Goal: Task Accomplishment & Management: Complete application form

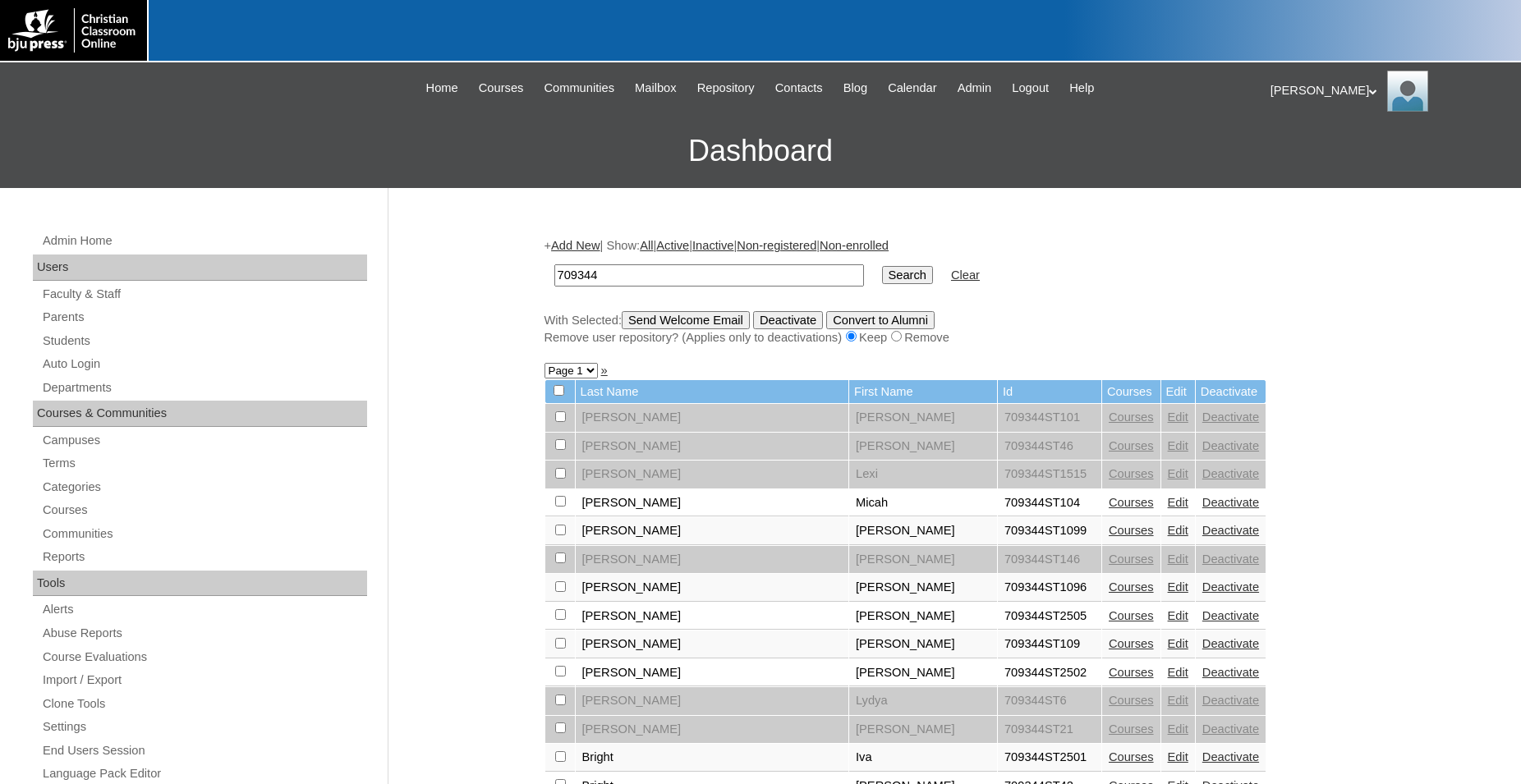
drag, startPoint x: 706, startPoint y: 273, endPoint x: 466, endPoint y: 273, distance: 240.0
click at [555, 273] on input "709344" at bounding box center [709, 275] width 310 height 22
type input "966527"
click at [883, 266] on input "Search" at bounding box center [908, 275] width 51 height 18
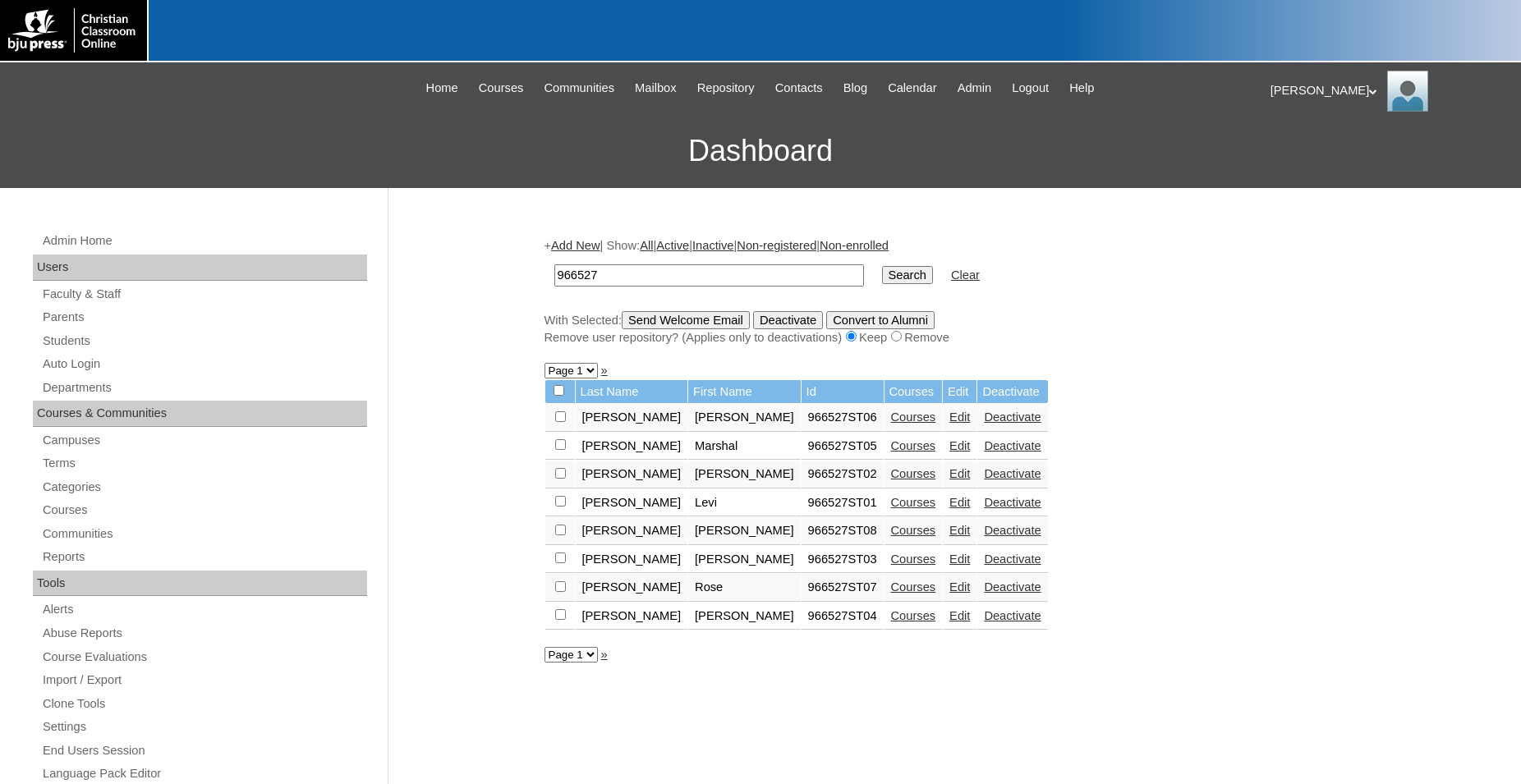
click at [584, 248] on link "Add New" at bounding box center [576, 246] width 49 height 13
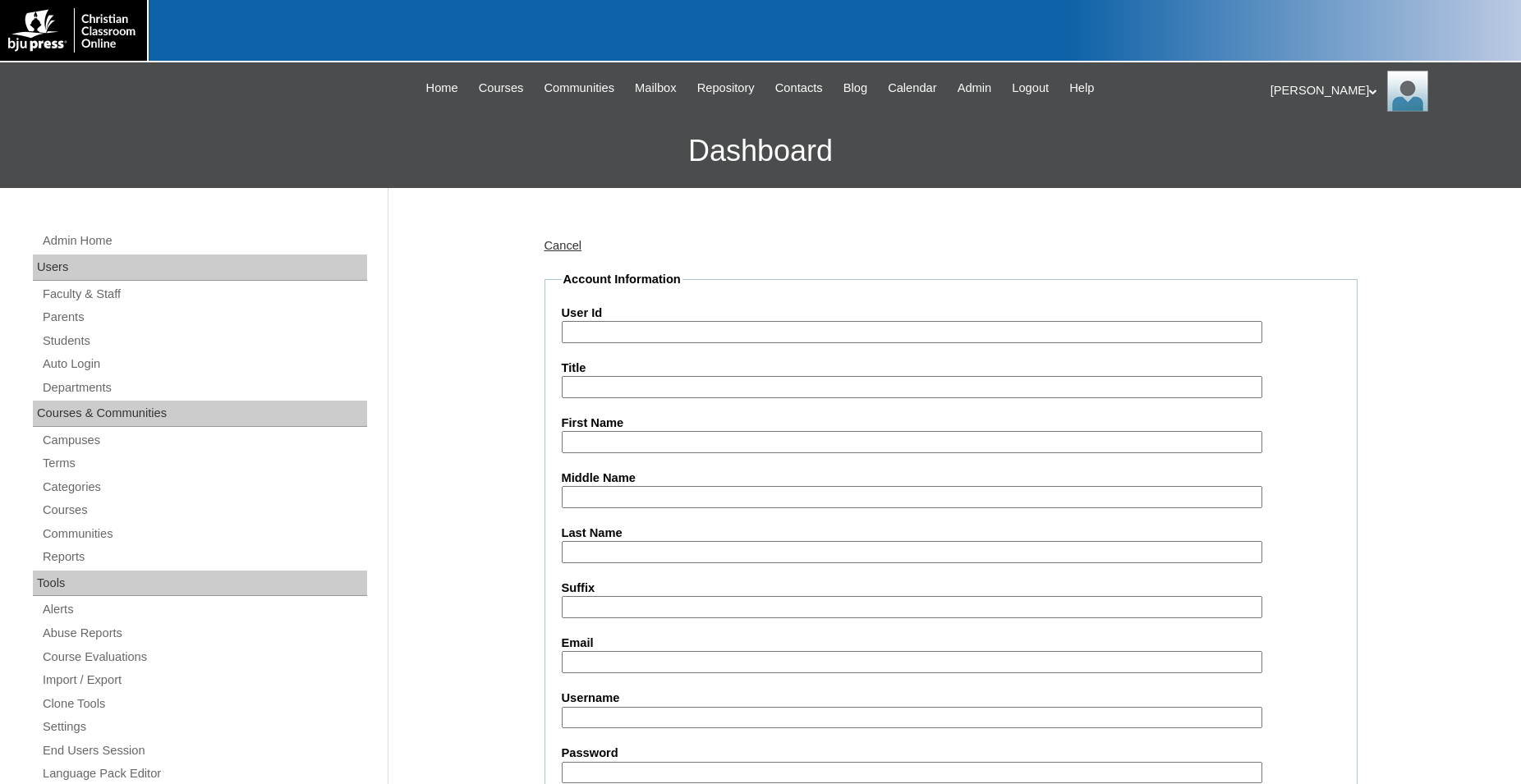
click at [638, 333] on input "User Id" at bounding box center [912, 332] width 701 height 22
type input "966527ST20"
click at [648, 452] on input "First Name" at bounding box center [912, 442] width 701 height 22
type input "Caleb"
click at [643, 560] on input "Last Name" at bounding box center [912, 552] width 701 height 22
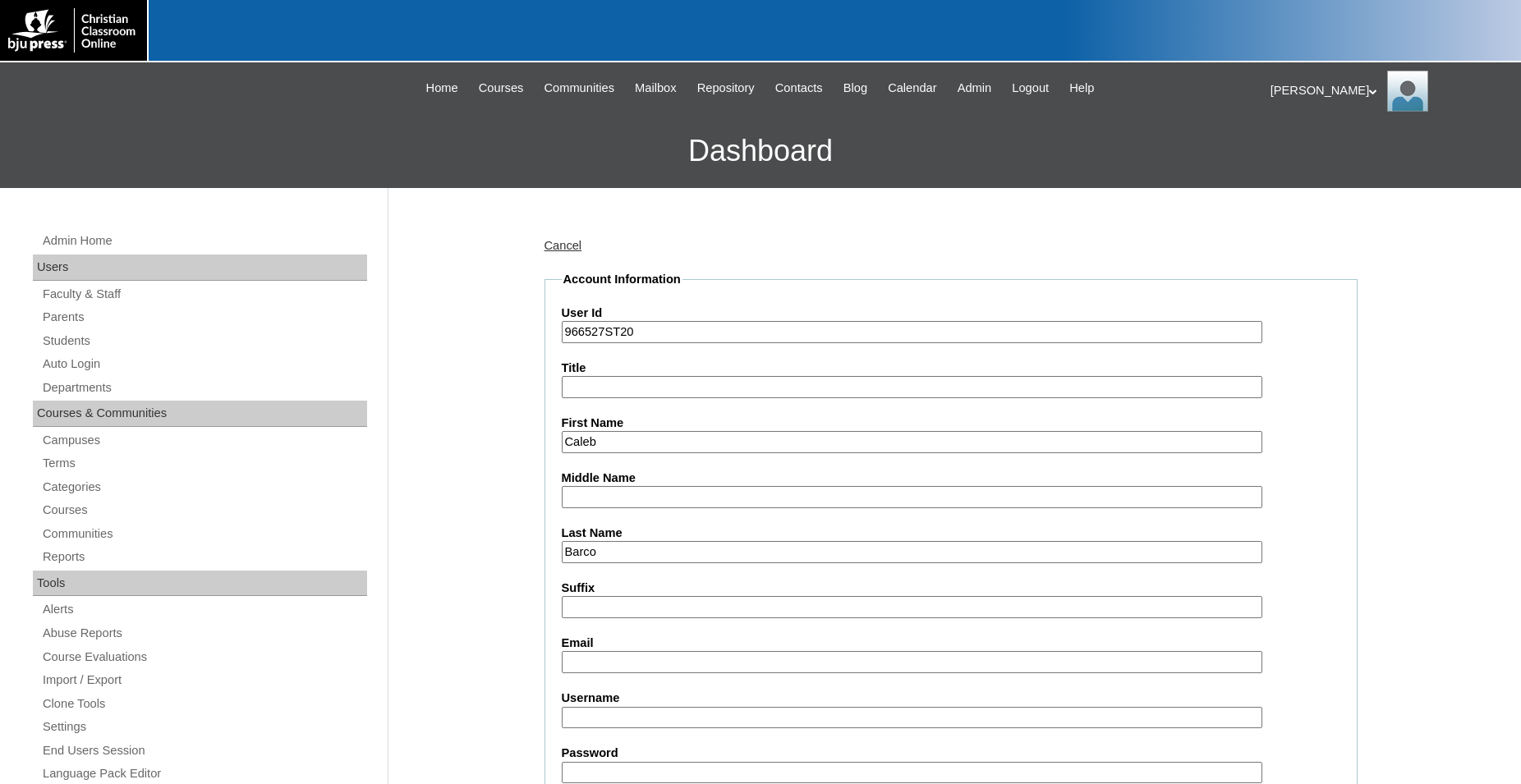
type input "Barco"
click at [676, 657] on input "Email" at bounding box center [912, 662] width 701 height 22
click at [572, 658] on input "cleb.barco@ccsoly.com" at bounding box center [912, 662] width 701 height 22
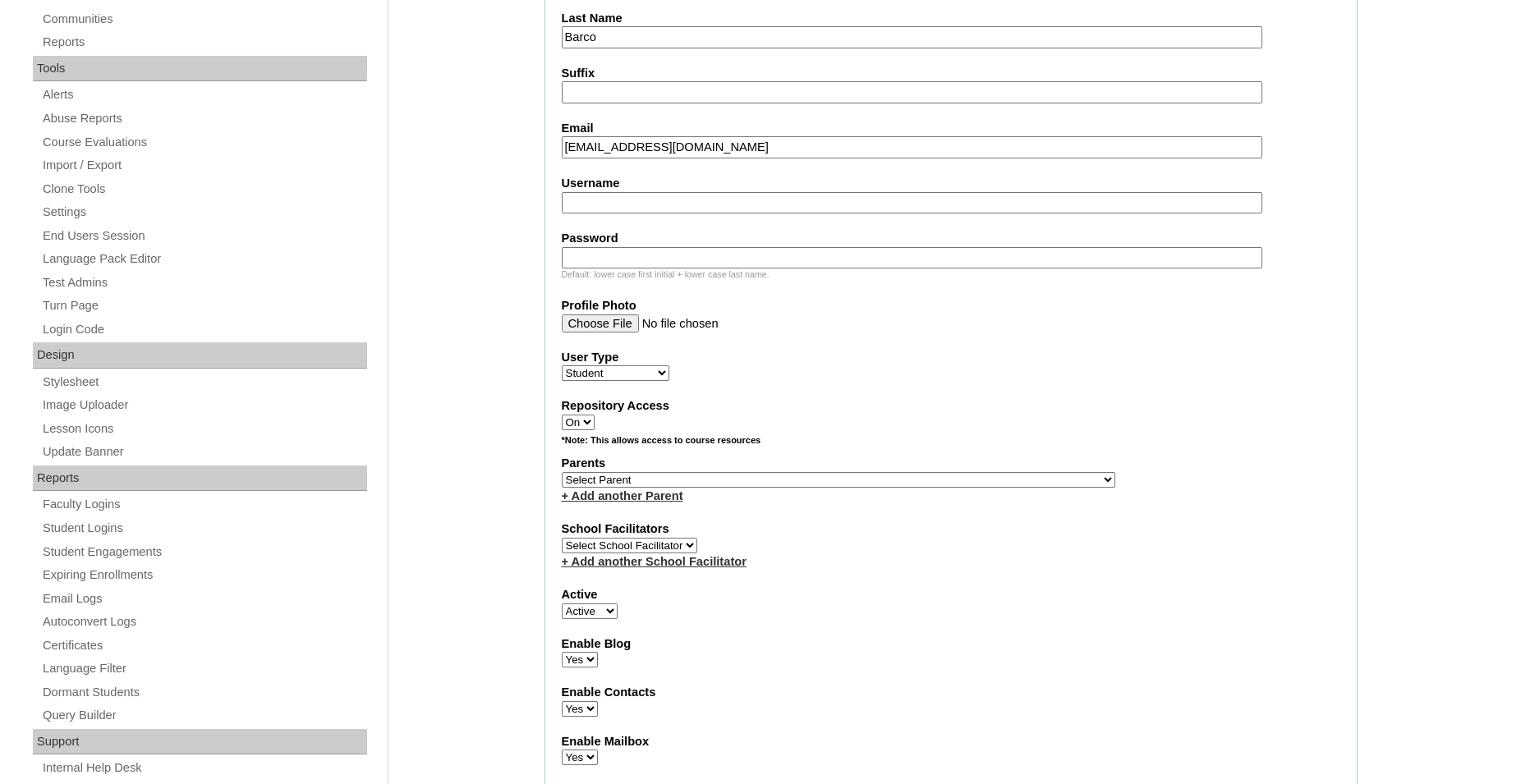
scroll to position [528, 0]
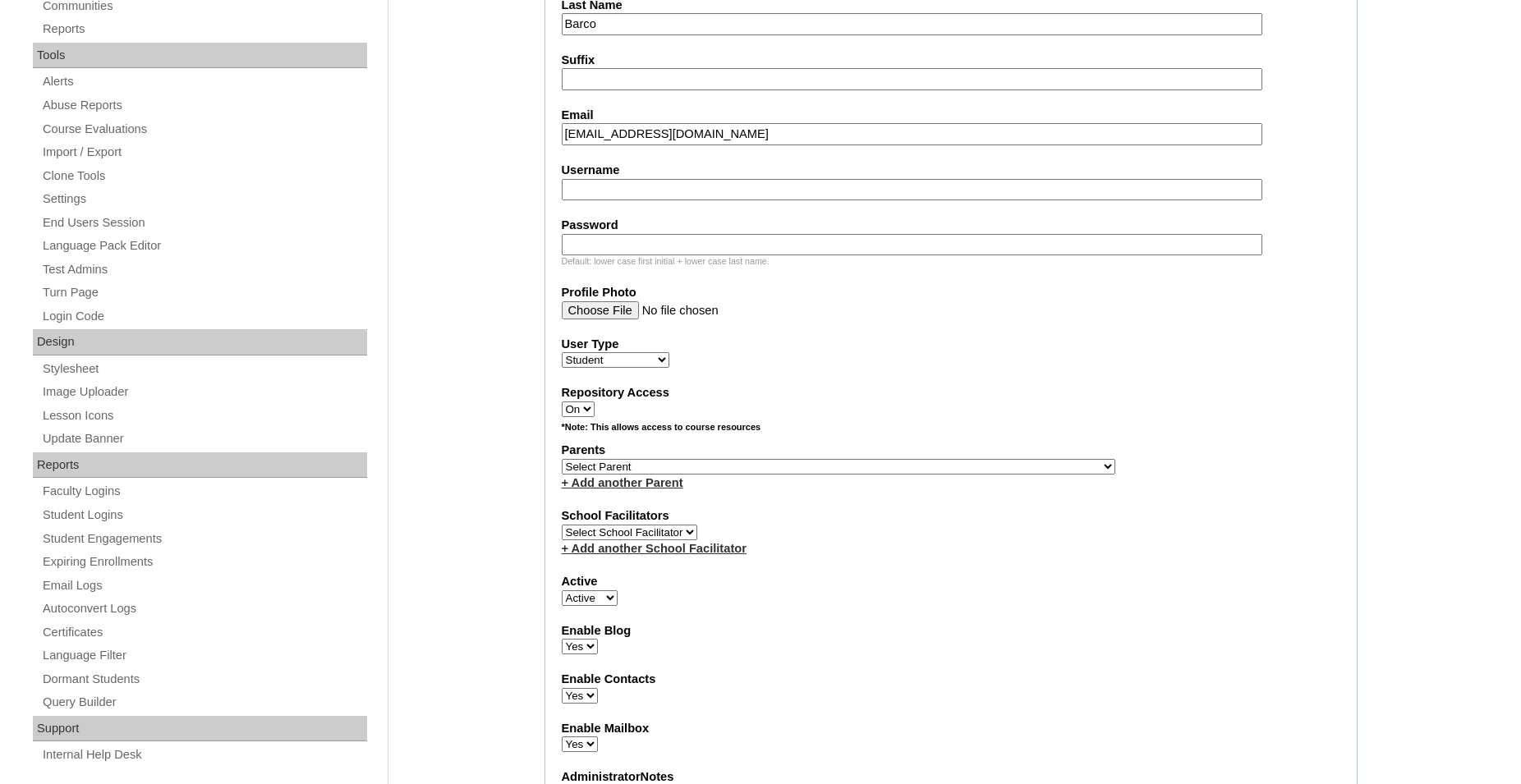
type input "caleb.barco@ccsoly.com"
select select "36814"
click at [654, 490] on link "+ Add another Parent" at bounding box center [622, 483] width 122 height 13
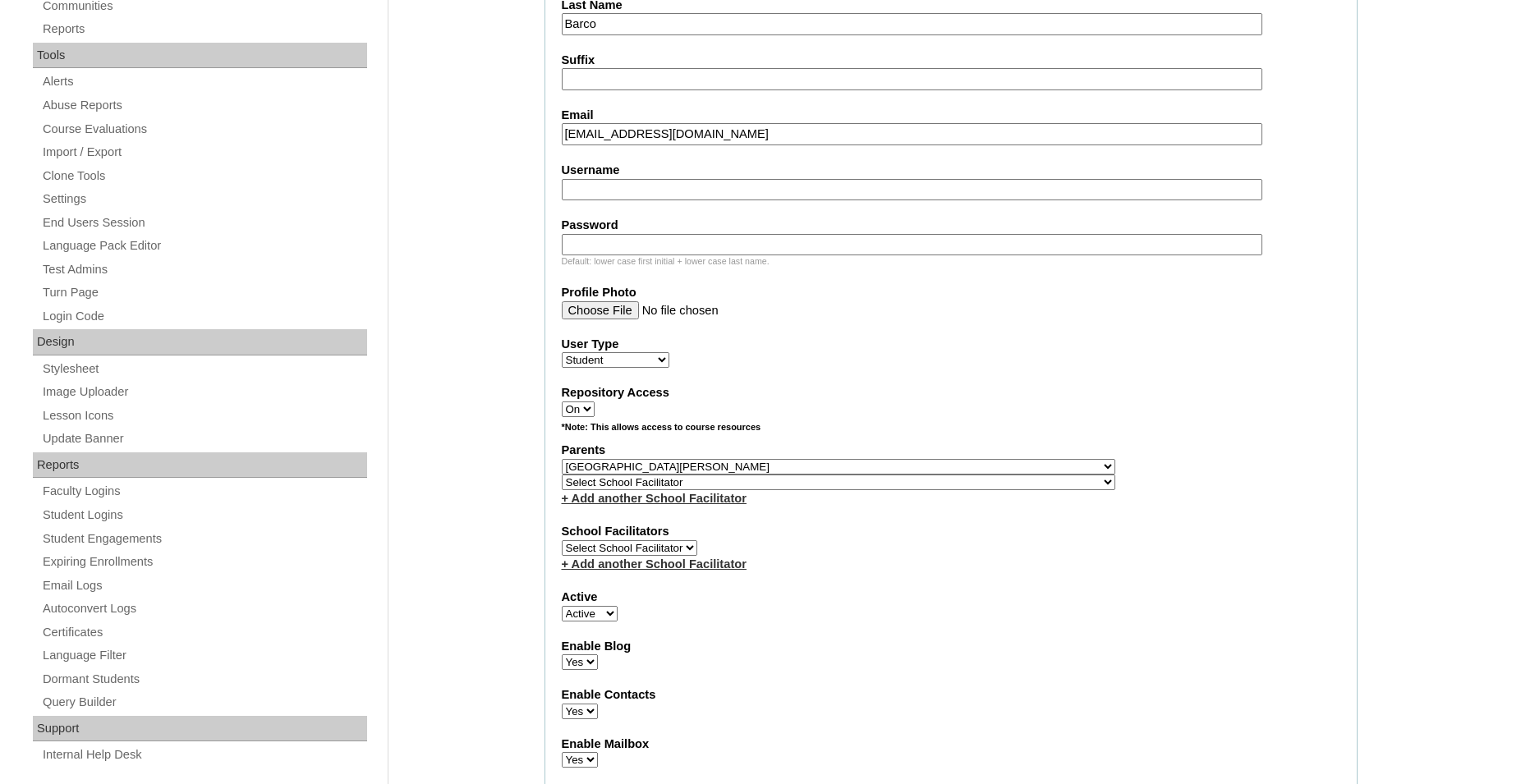
select select "37396"
select select "37376"
click at [652, 190] on input "Username" at bounding box center [912, 190] width 701 height 22
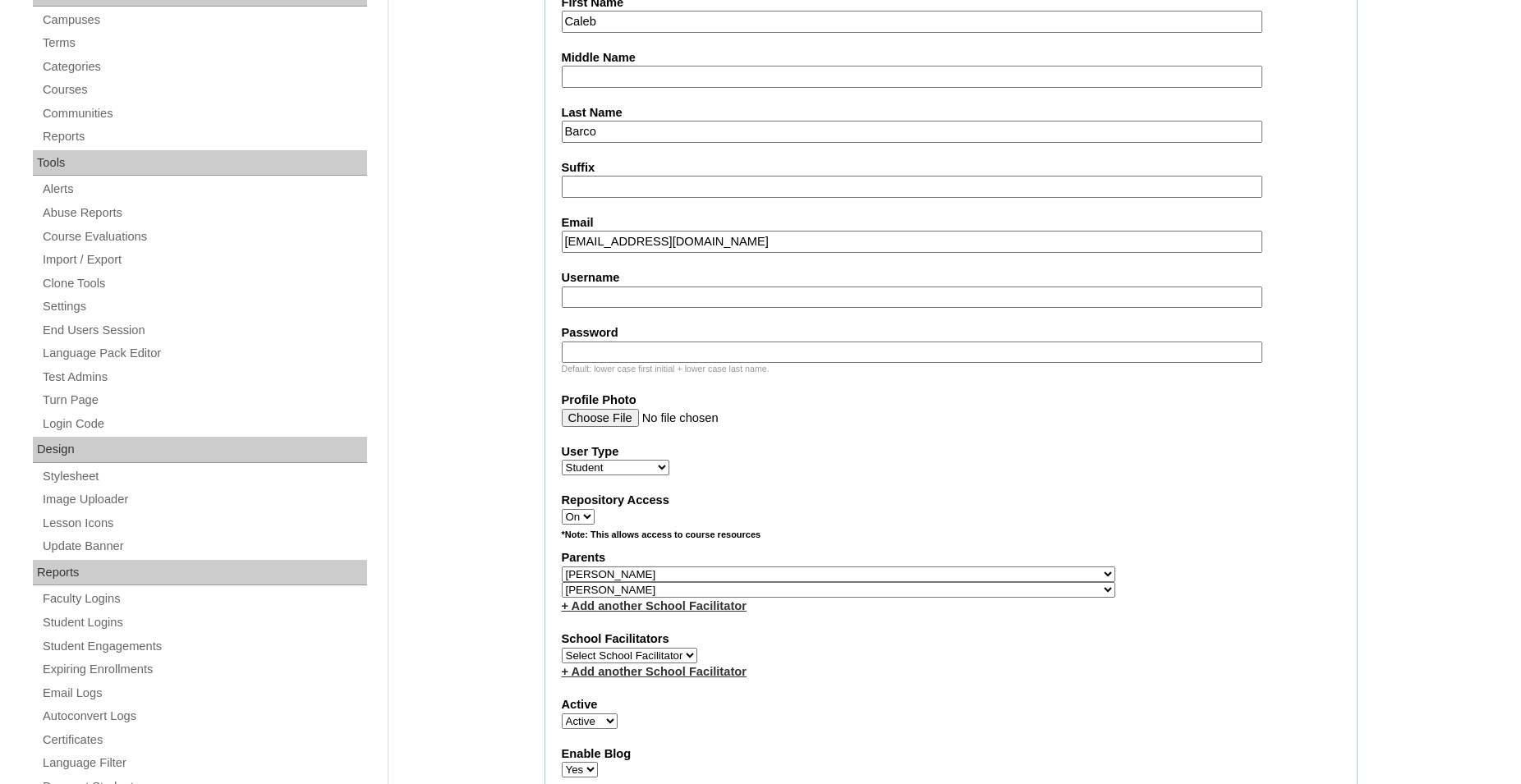
scroll to position [418, 0]
type input "caleb.barco"
click at [701, 350] on input "Password" at bounding box center [912, 354] width 701 height 22
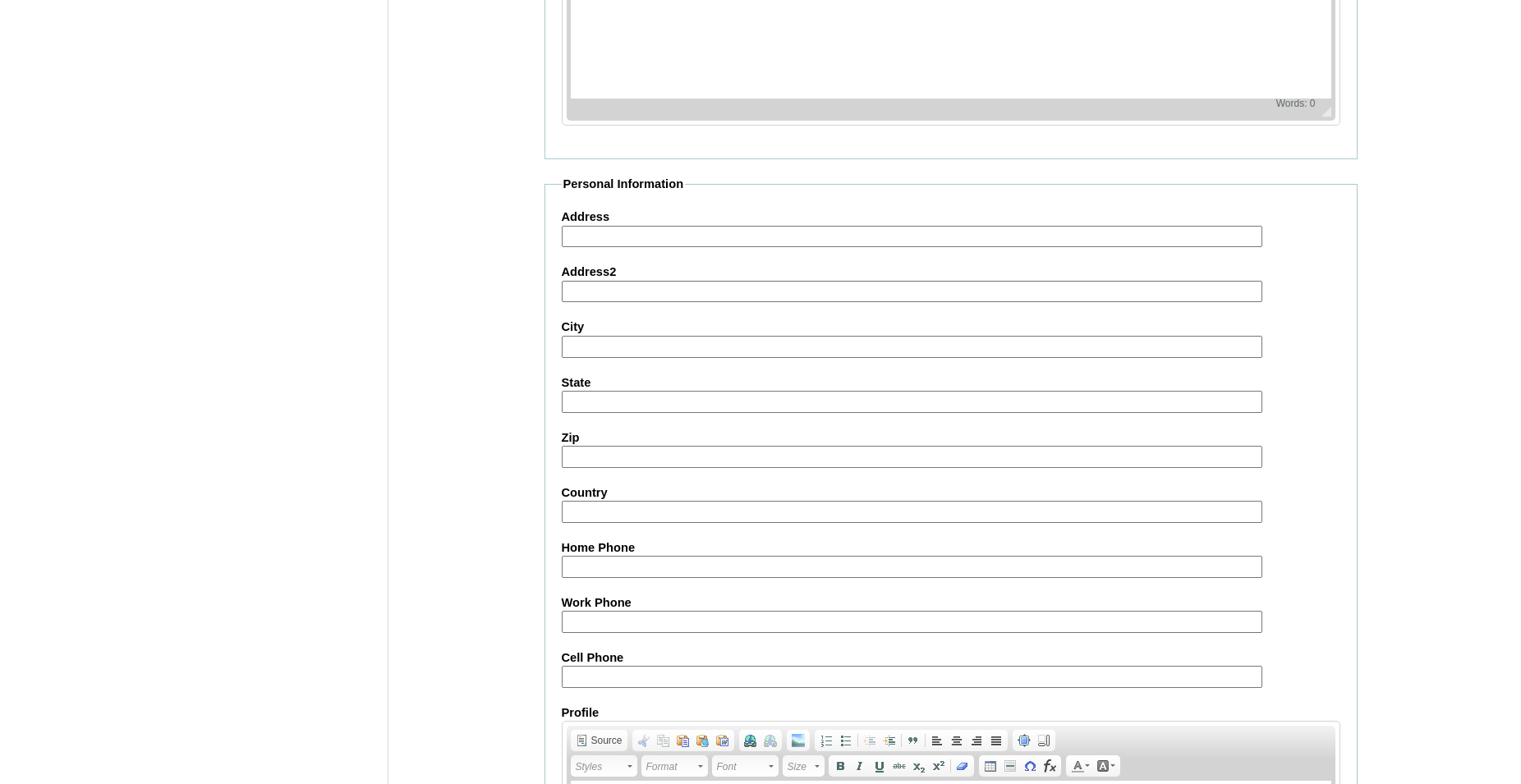
scroll to position [1758, 0]
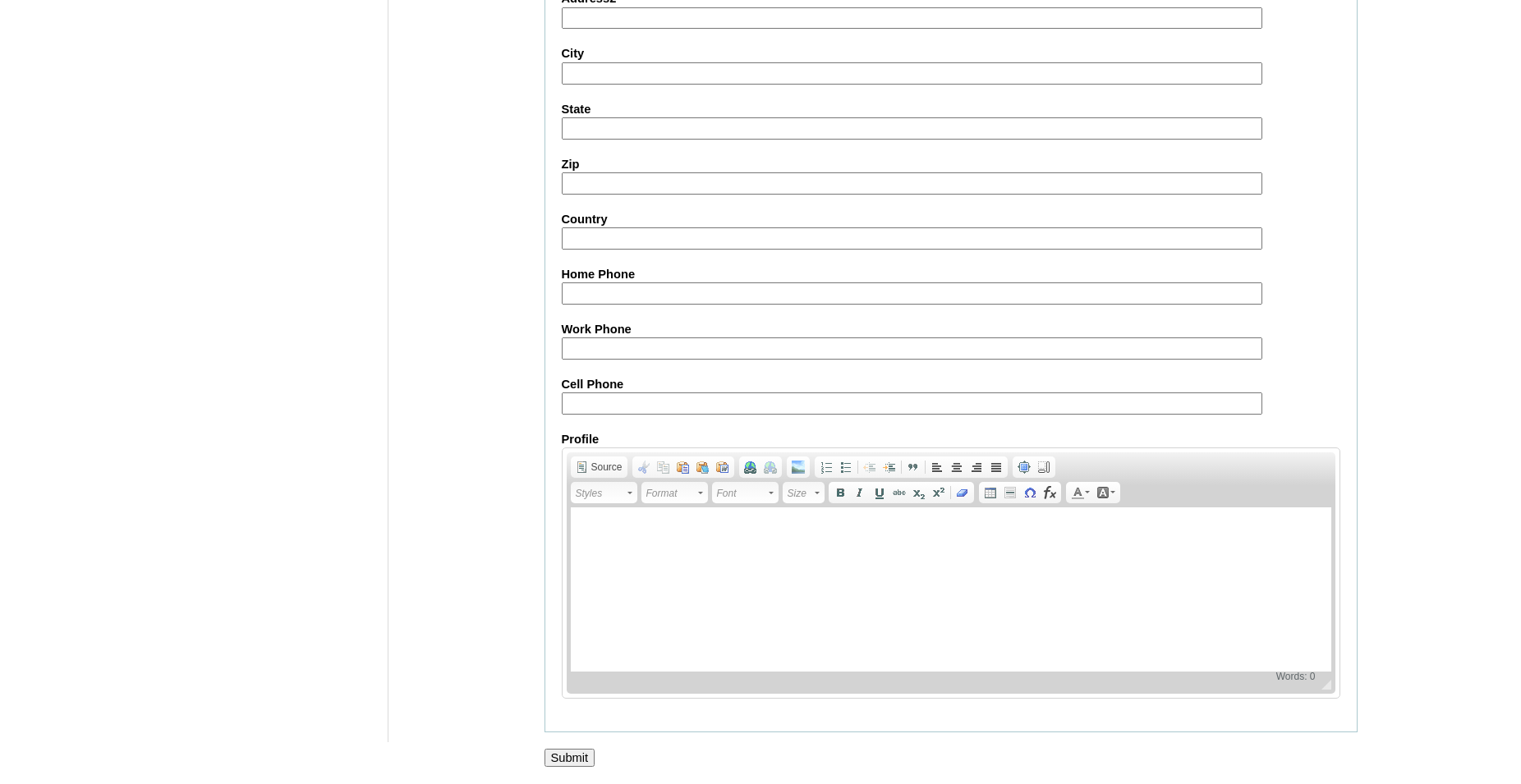
type input "12345"
click at [571, 759] on input "Submit" at bounding box center [570, 758] width 51 height 18
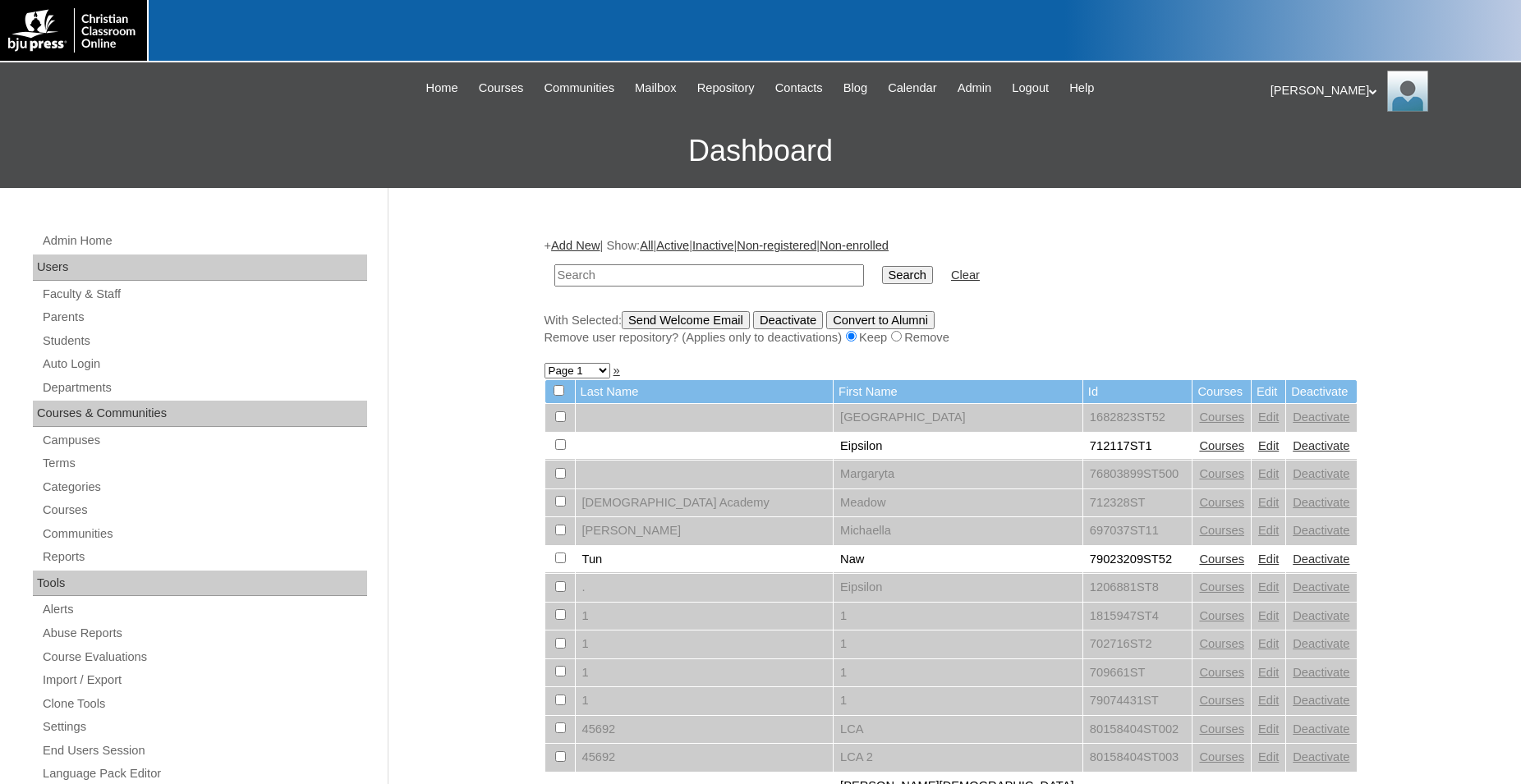
click at [690, 269] on input "text" at bounding box center [709, 275] width 310 height 22
type input "966527"
click at [883, 266] on input "Search" at bounding box center [908, 275] width 51 height 18
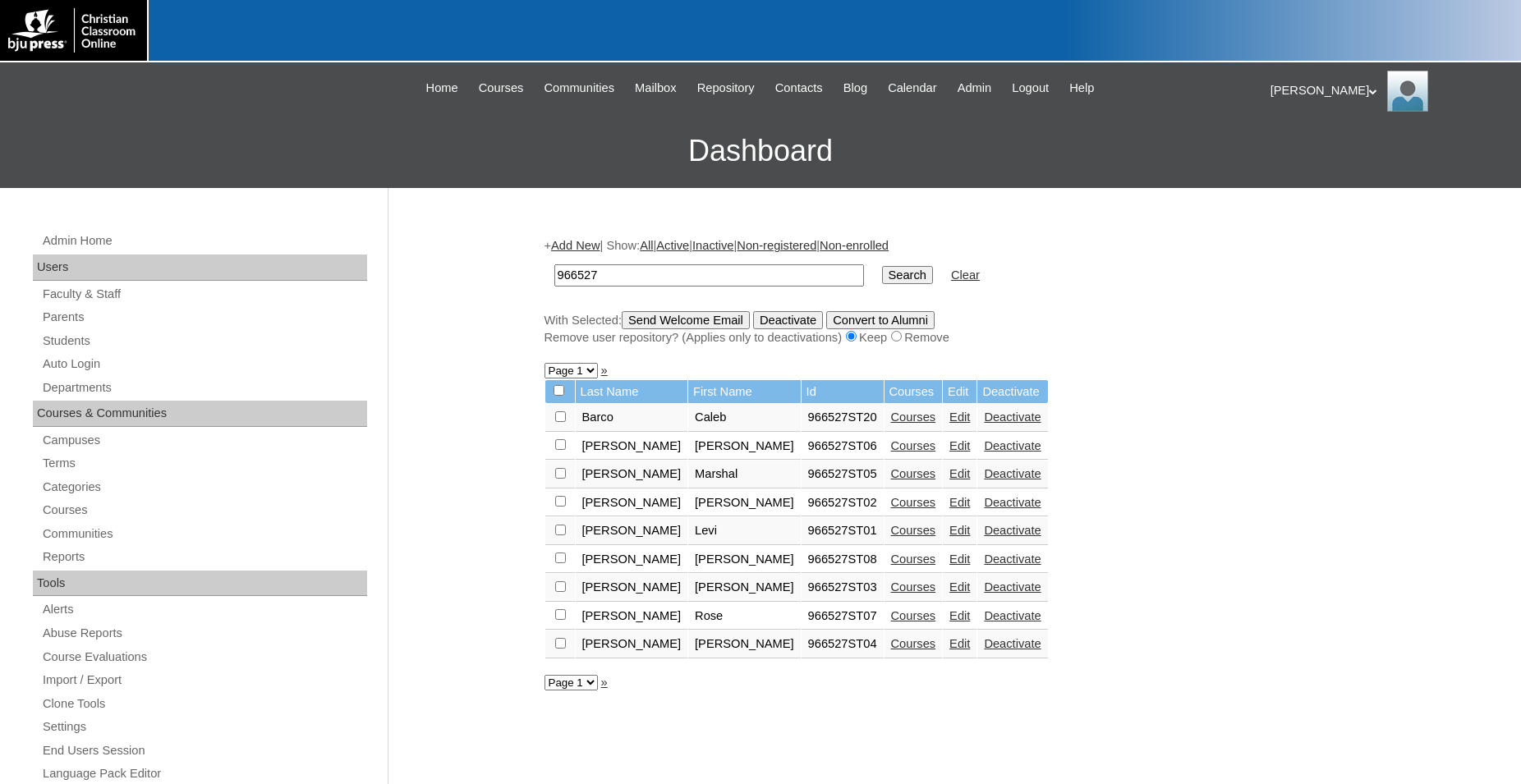
click at [891, 423] on link "Courses" at bounding box center [914, 418] width 45 height 13
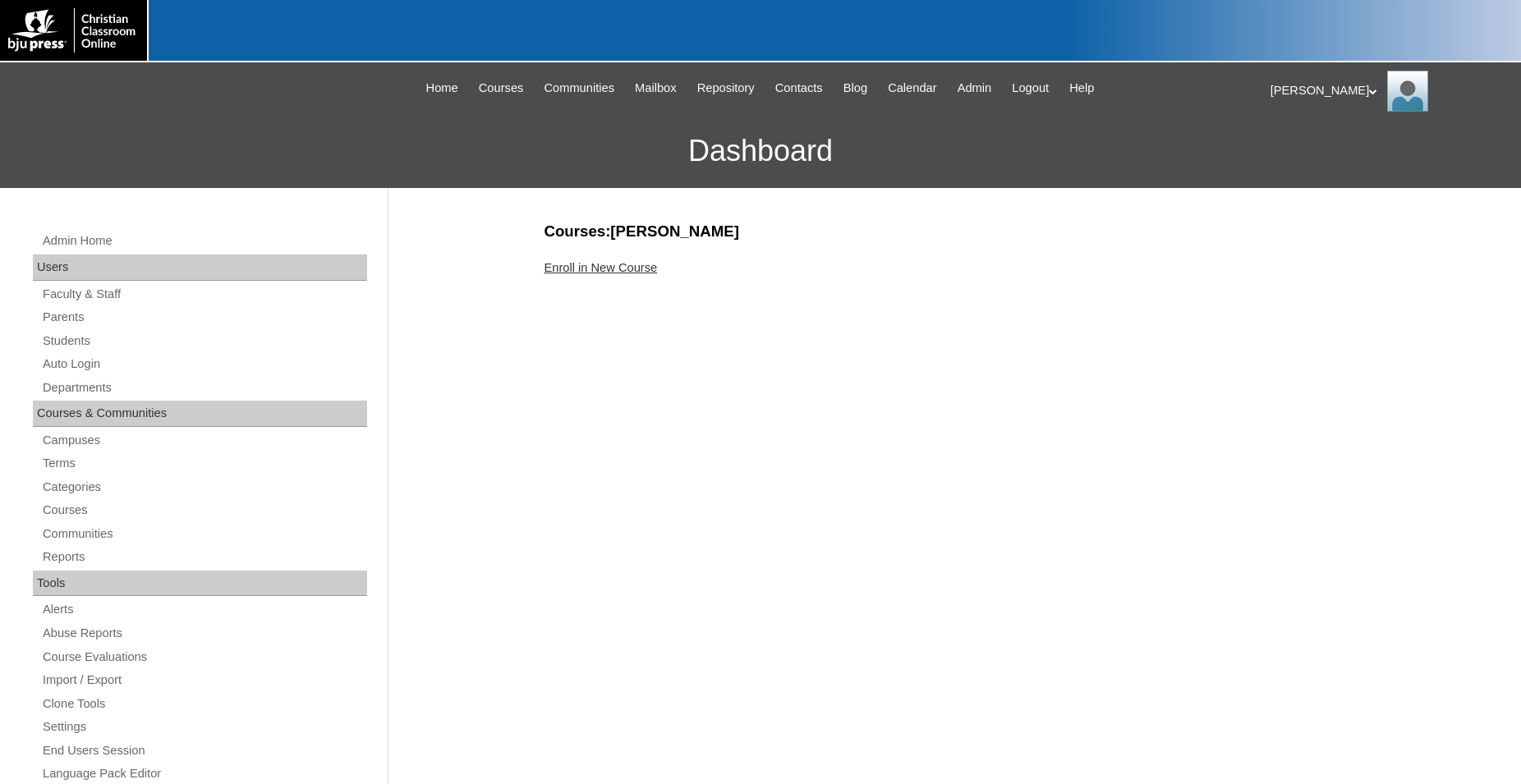
click at [610, 271] on link "Enroll in New Course" at bounding box center [601, 267] width 113 height 13
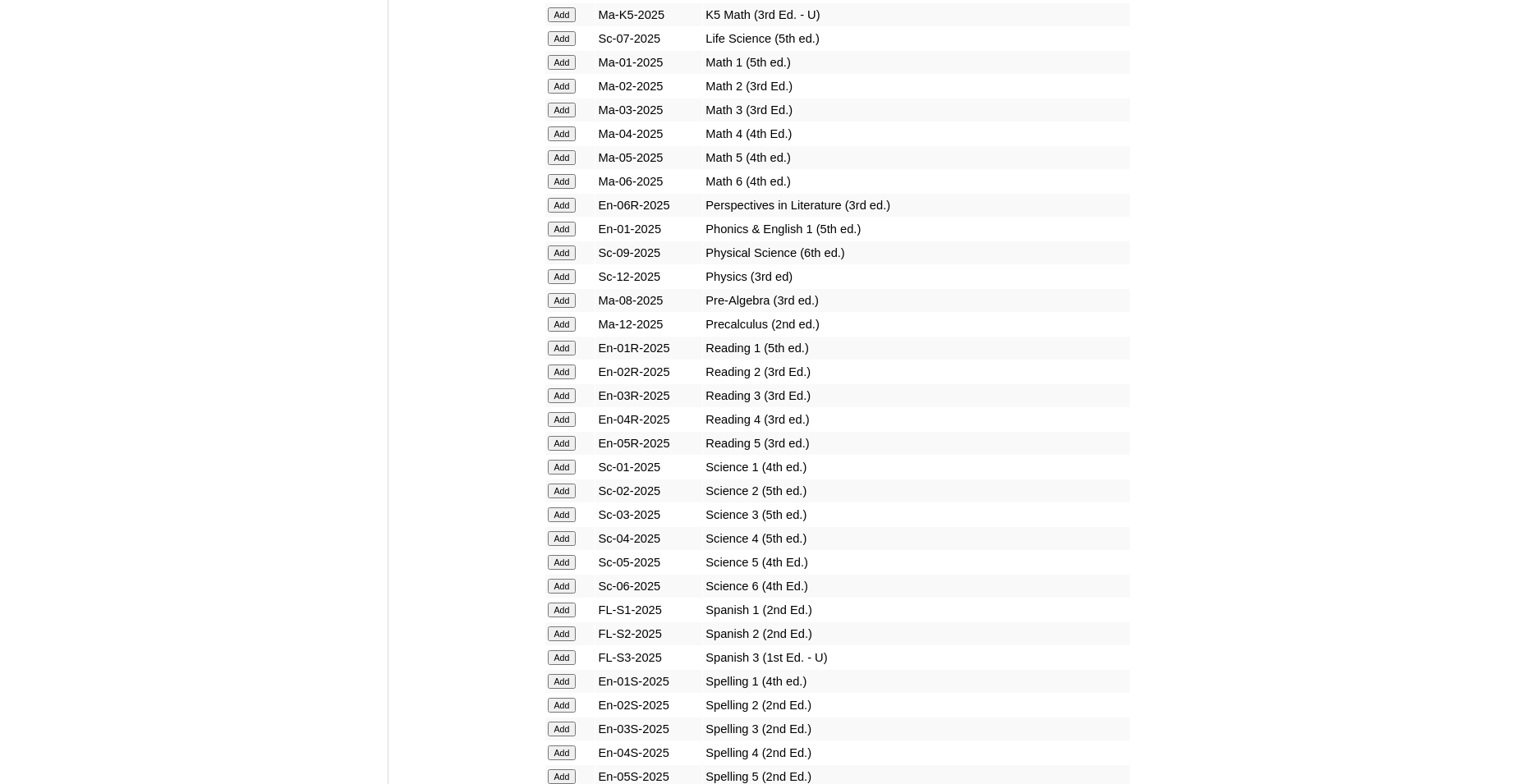
scroll to position [1926, 0]
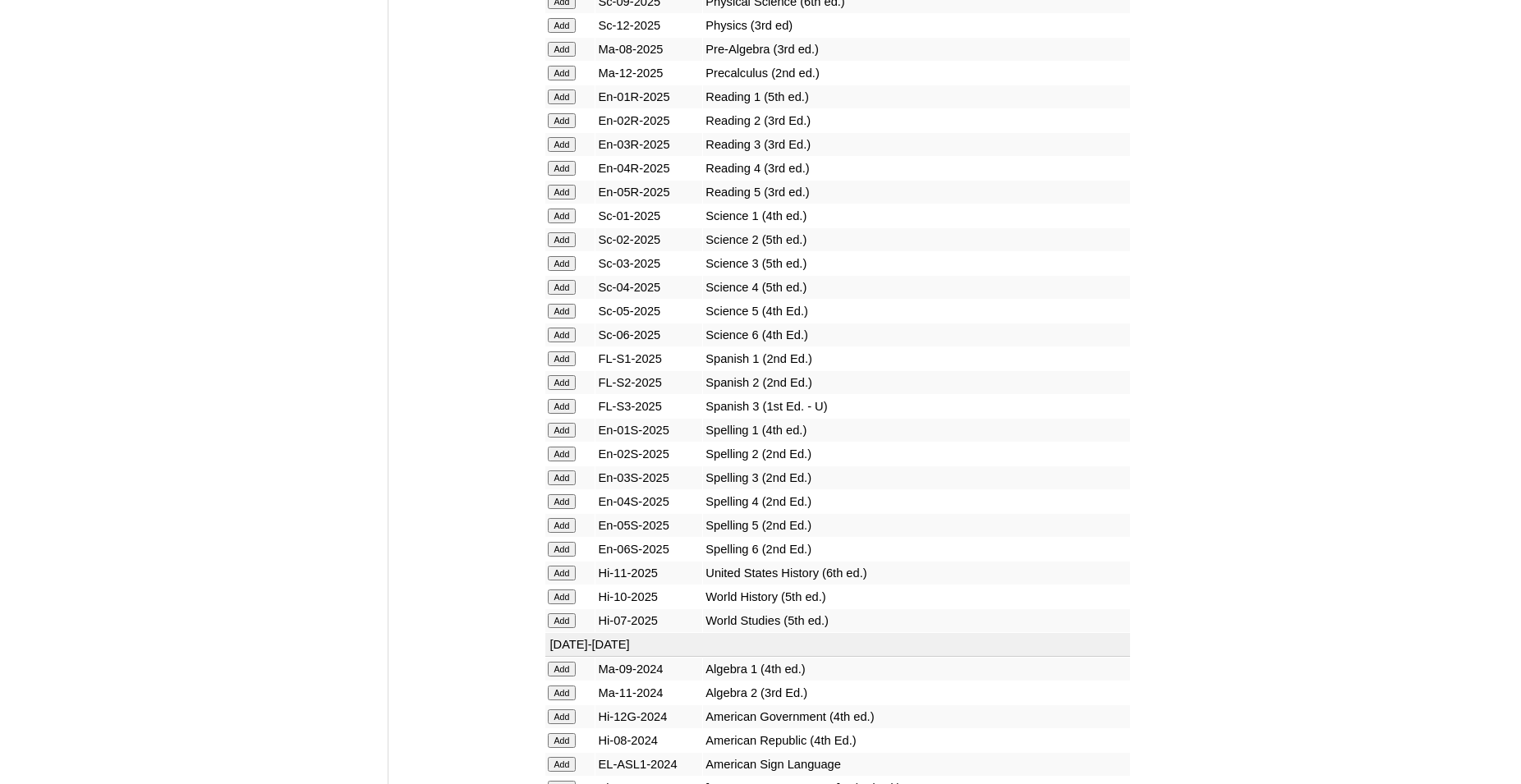
click at [556, 366] on input "Add" at bounding box center [562, 359] width 29 height 15
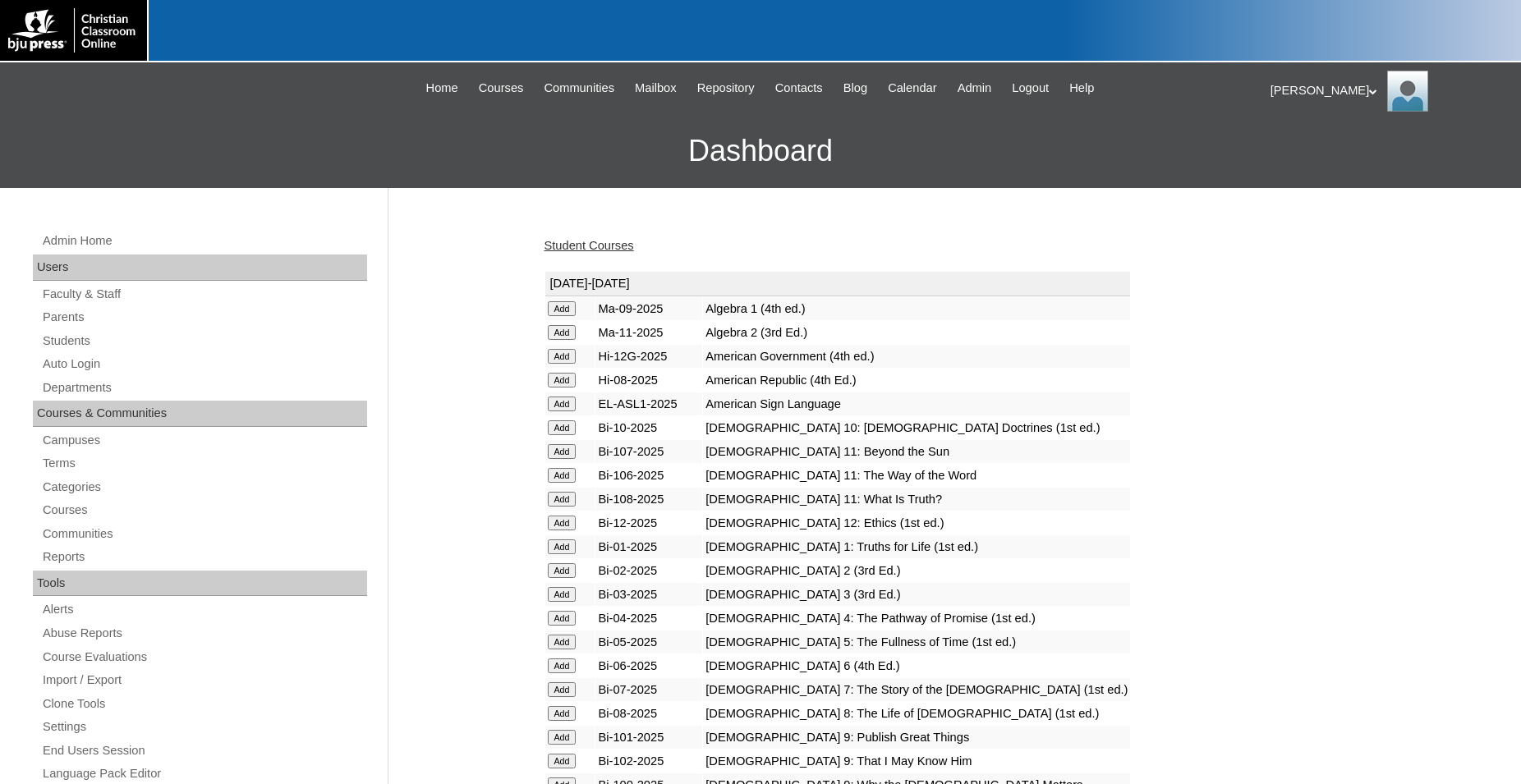
click at [598, 248] on link "Student Courses" at bounding box center [589, 246] width 90 height 13
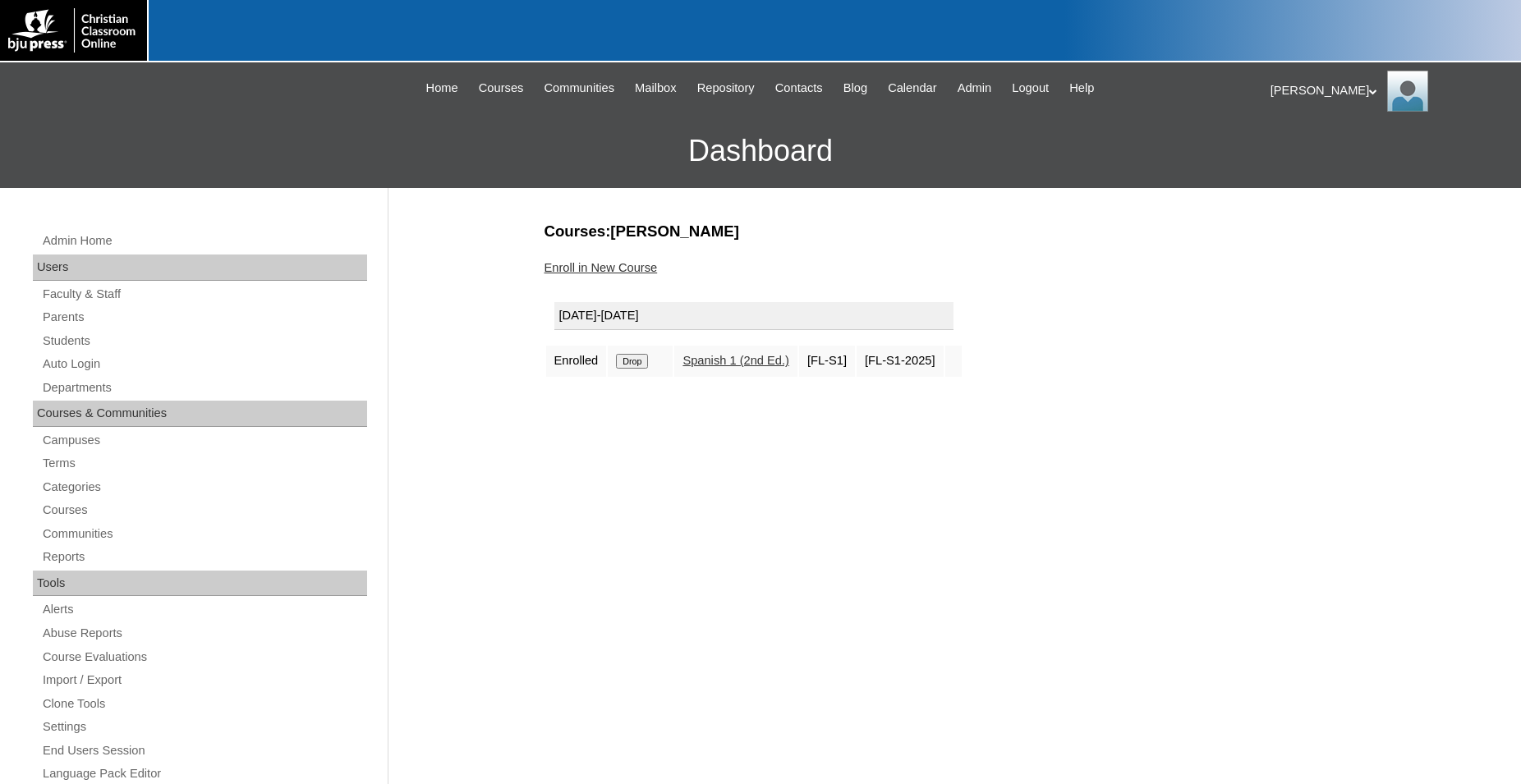
click at [1317, 97] on div "Jonelle My Profile My Settings Logout" at bounding box center [1388, 91] width 234 height 41
click at [1300, 155] on span "Logout" at bounding box center [1300, 153] width 33 height 13
